Goal: Transaction & Acquisition: Subscribe to service/newsletter

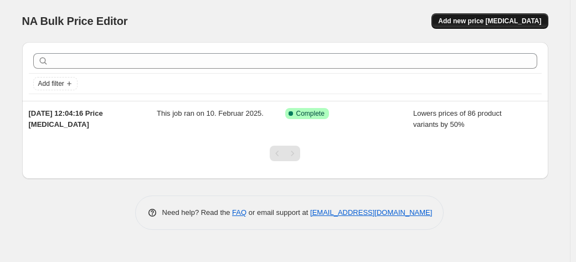
click at [497, 25] on span "Add new price [MEDICAL_DATA]" at bounding box center [489, 21] width 103 height 9
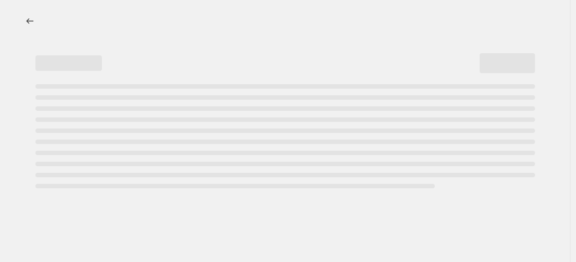
select select "percentage"
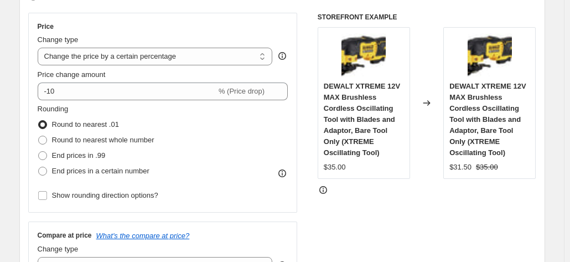
scroll to position [190, 0]
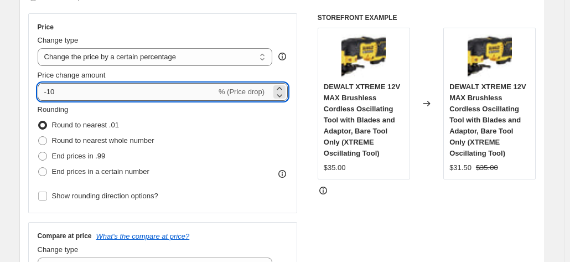
click at [128, 90] on input "-10" at bounding box center [127, 92] width 179 height 18
click at [122, 90] on input "-10" at bounding box center [127, 92] width 179 height 18
type input "-1"
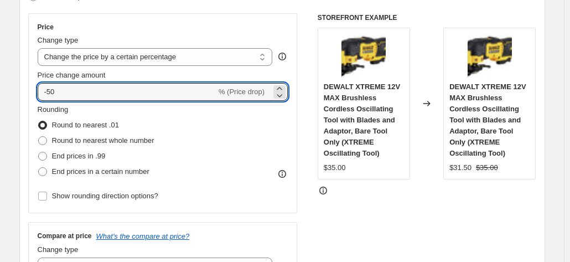
type input "-50"
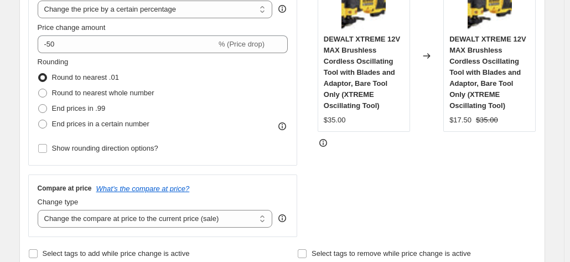
scroll to position [238, 0]
click at [88, 96] on span "Round to nearest whole number" at bounding box center [103, 93] width 102 height 8
click at [39, 90] on input "Round to nearest whole number" at bounding box center [38, 89] width 1 height 1
radio input "true"
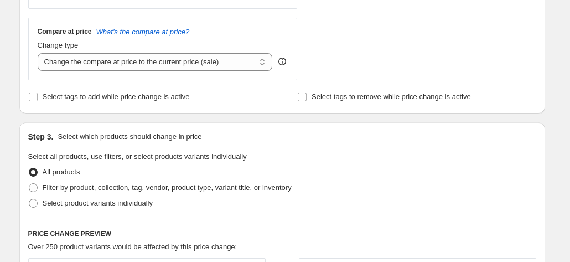
scroll to position [394, 0]
click at [196, 55] on select "Change the compare at price to the current price (sale) Change the compare at p…" at bounding box center [155, 63] width 235 height 18
click at [197, 65] on select "Change the compare at price to the current price (sale) Change the compare at p…" at bounding box center [155, 63] width 235 height 18
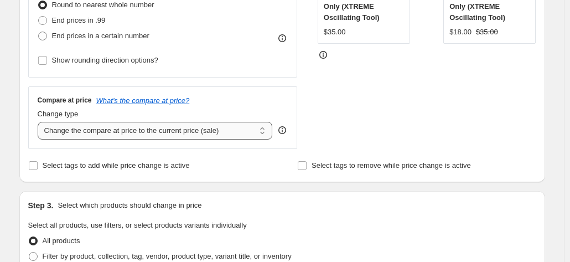
scroll to position [327, 0]
click at [171, 123] on select "Change the compare at price to the current price (sale) Change the compare at p…" at bounding box center [155, 130] width 235 height 18
click at [40, 121] on select "Change the compare at price to the current price (sale) Change the compare at p…" at bounding box center [155, 130] width 235 height 18
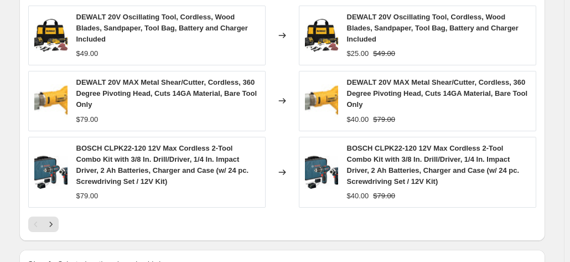
scroll to position [768, 0]
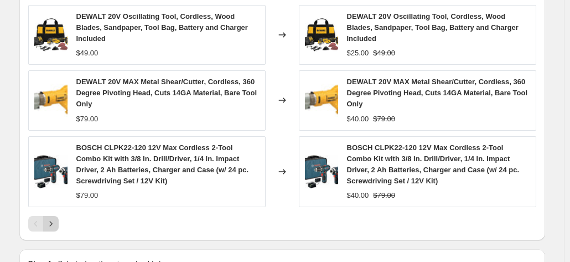
click at [56, 218] on icon "Next" at bounding box center [50, 223] width 11 height 11
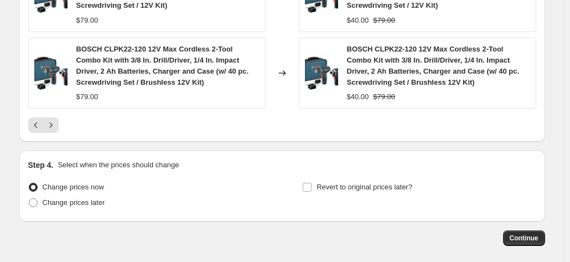
scroll to position [931, 0]
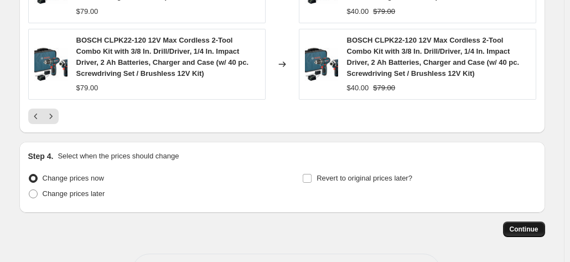
click at [532, 233] on button "Continue" at bounding box center [524, 230] width 42 height 16
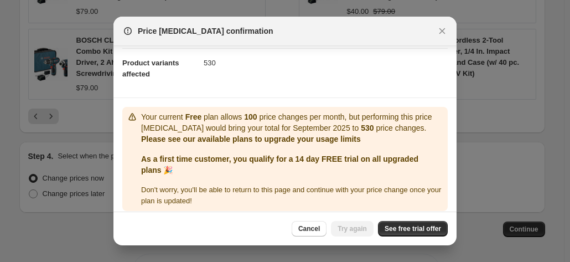
scroll to position [123, 0]
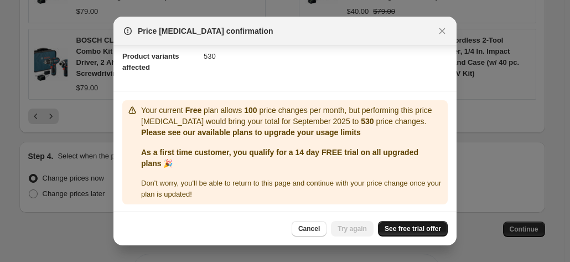
click at [398, 225] on span "See free trial offer" at bounding box center [413, 228] width 56 height 9
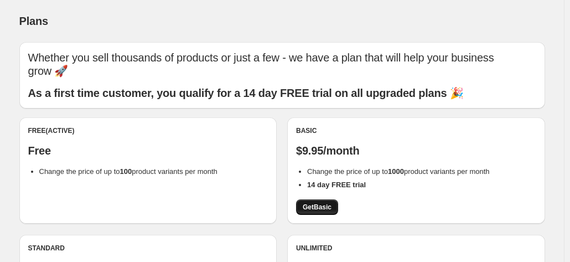
click at [327, 210] on span "Get Basic" at bounding box center [317, 207] width 29 height 9
